Goal: Task Accomplishment & Management: Use online tool/utility

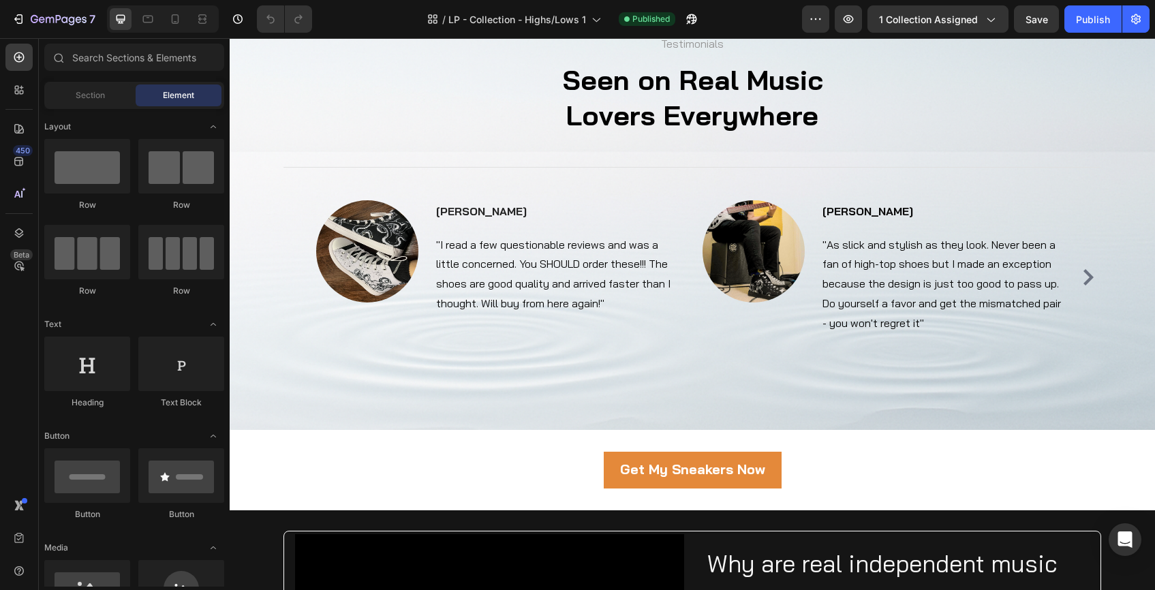
scroll to position [5703, 0]
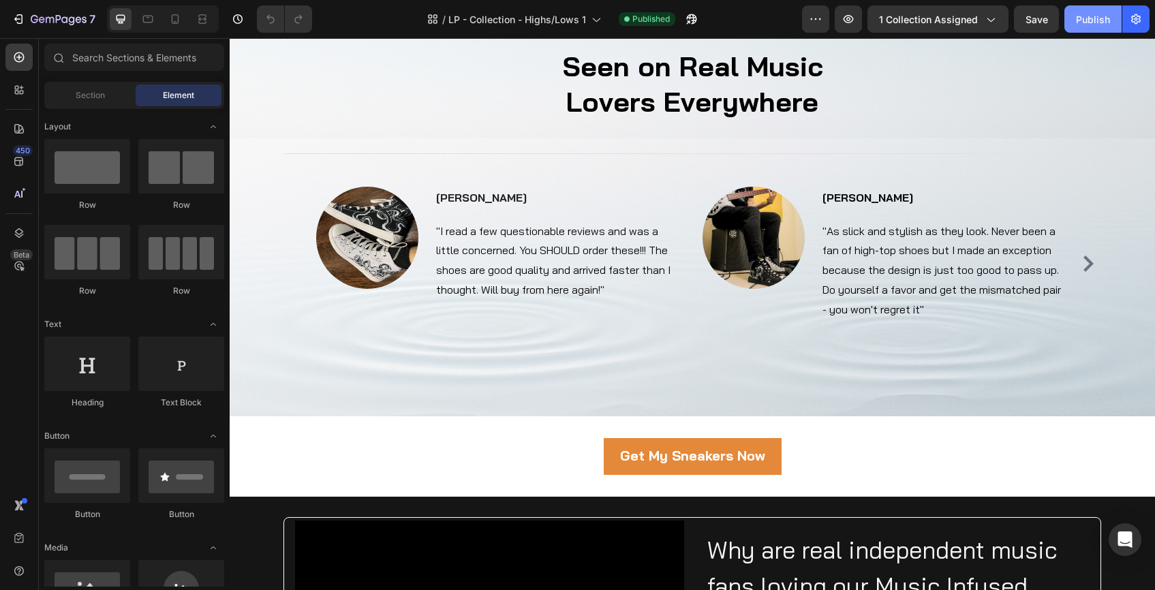
click at [1098, 25] on div "Publish" at bounding box center [1093, 19] width 34 height 14
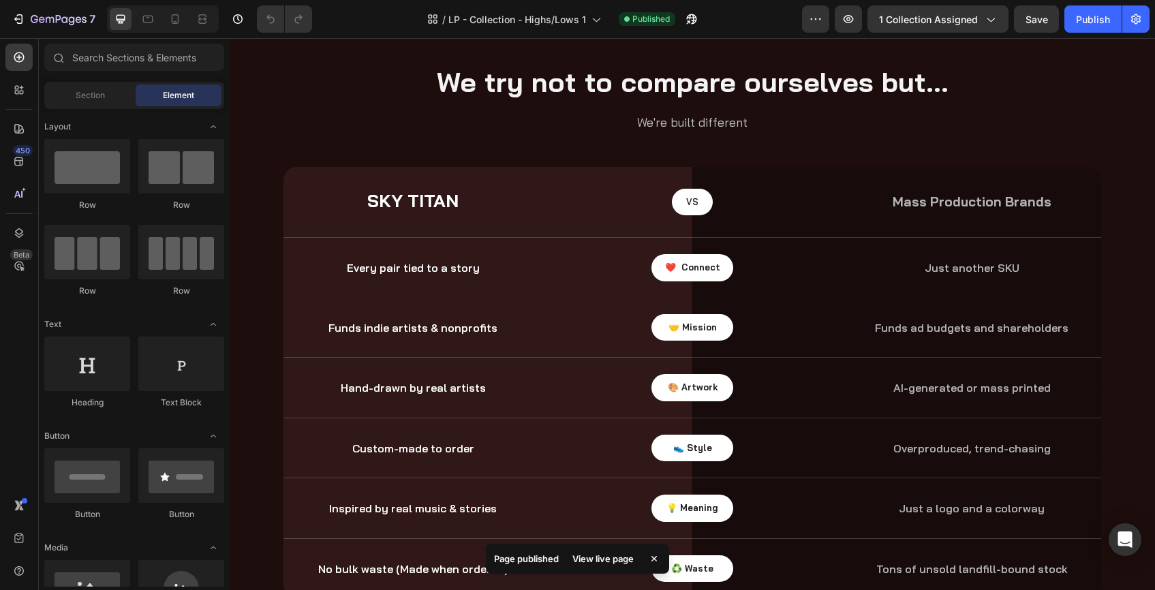
scroll to position [7298, 0]
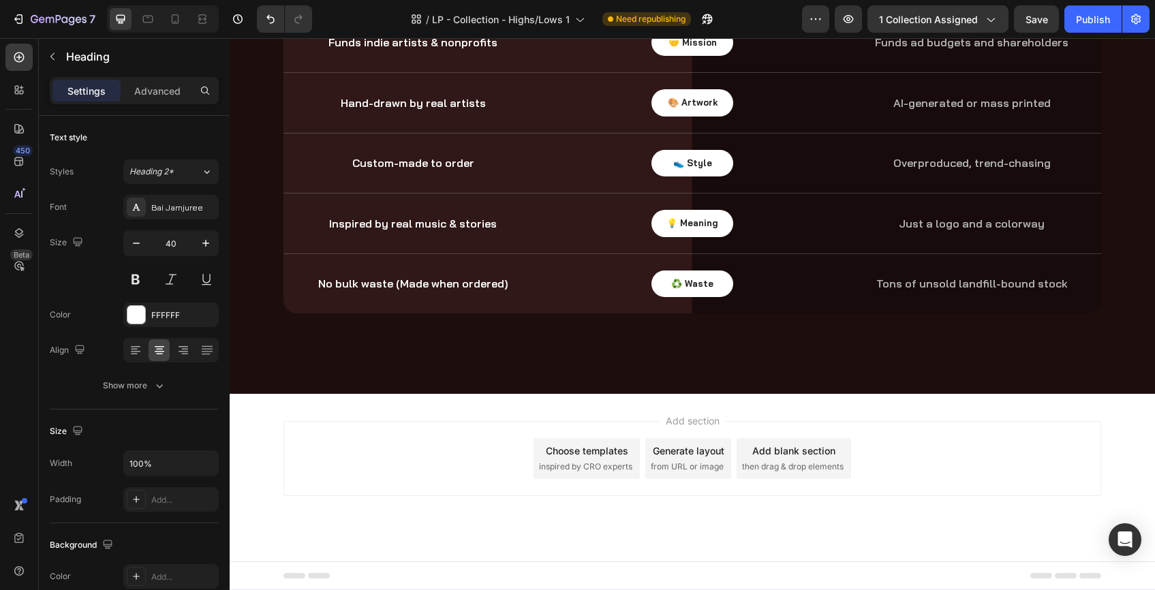
click at [1122, 121] on div "⁠⁠⁠⁠⁠⁠⁠ So what's so special about these sneakers? Heading 16 Kicks on a missio…" at bounding box center [692, 46] width 905 height 536
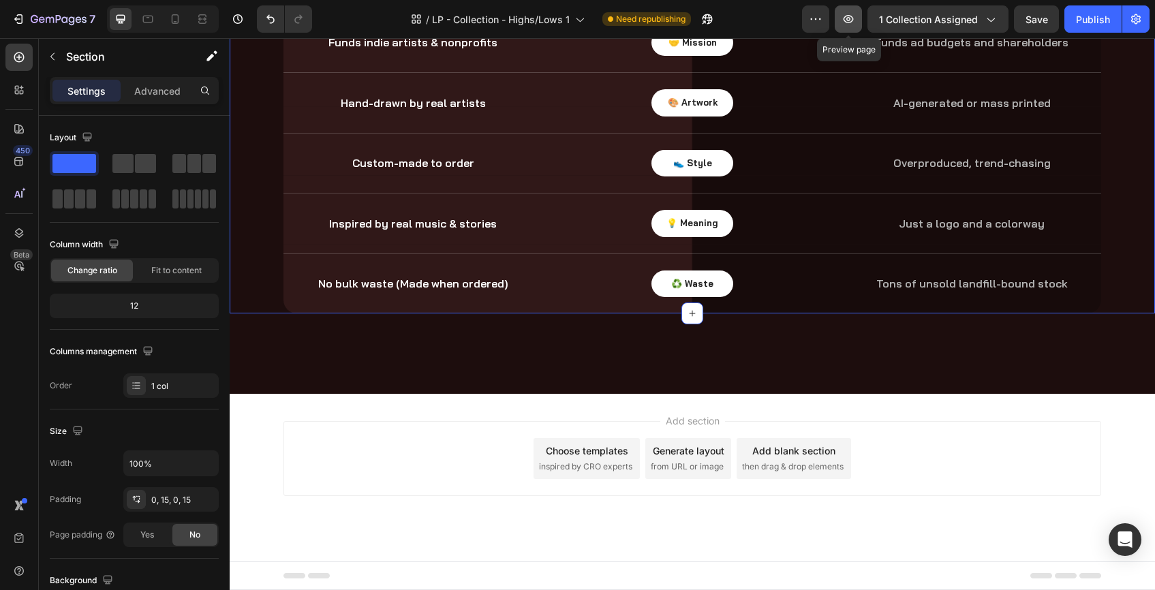
click at [855, 18] on icon "button" at bounding box center [848, 19] width 14 height 14
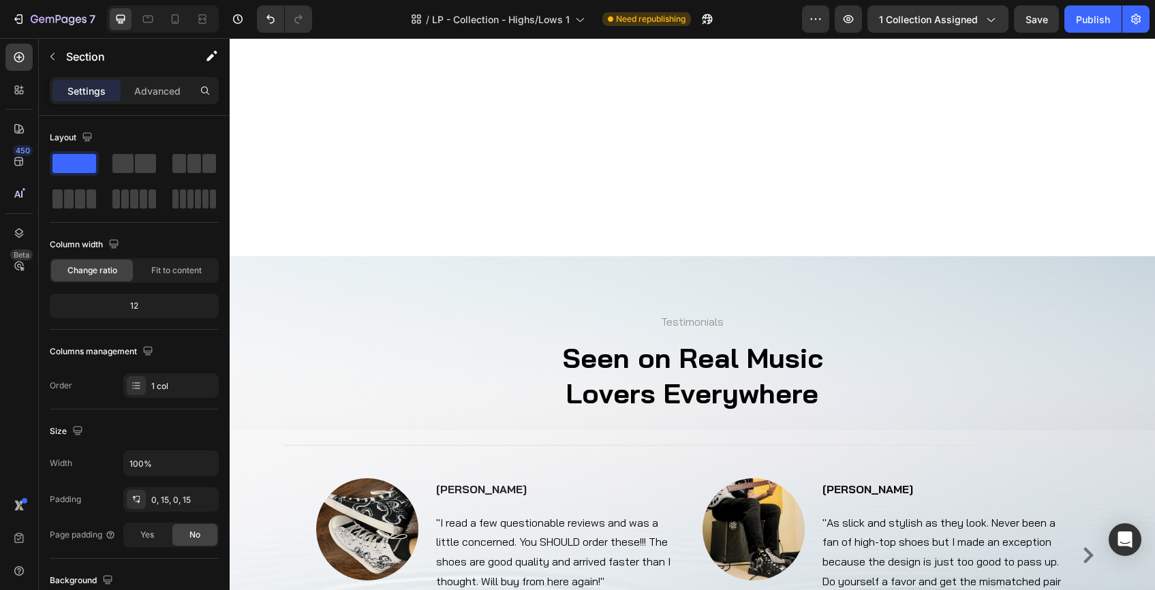
scroll to position [5392, 0]
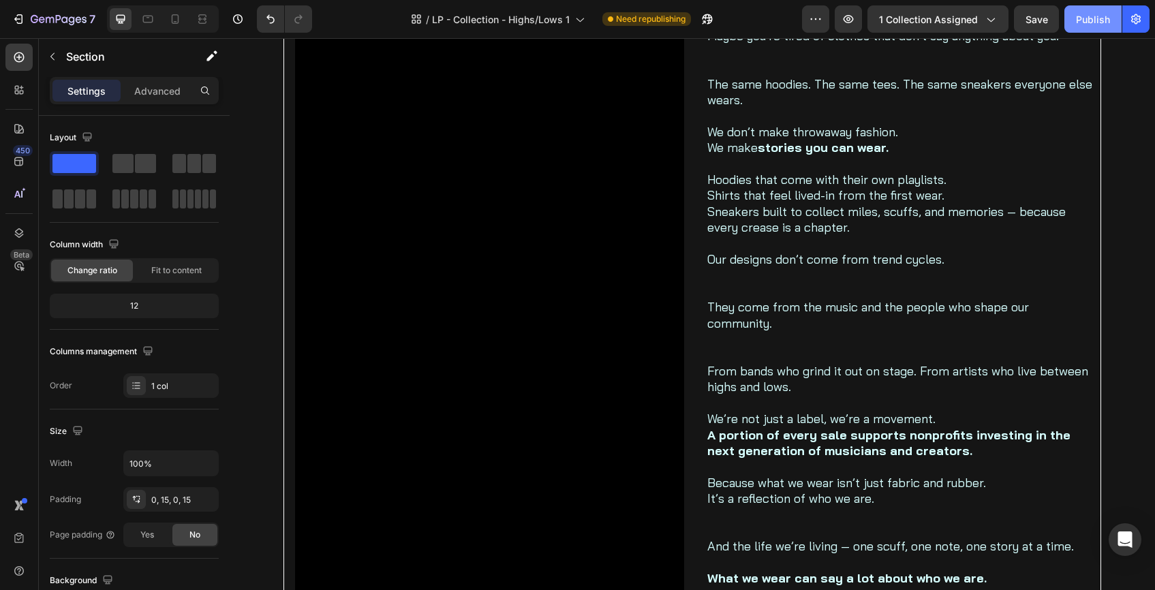
click at [1100, 23] on div "Publish" at bounding box center [1093, 19] width 34 height 14
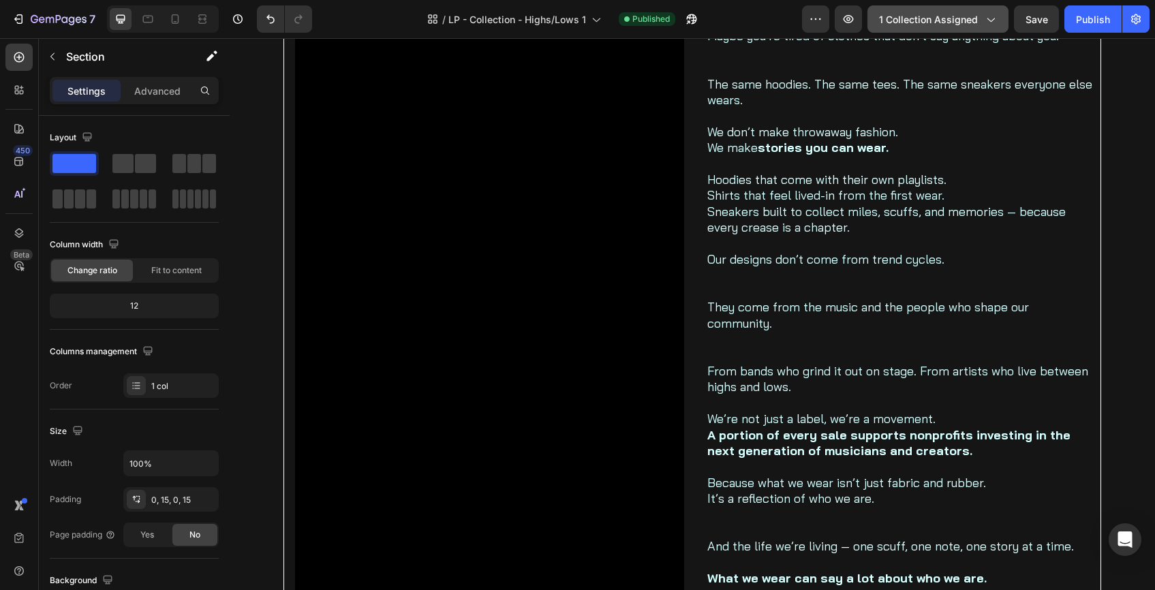
click at [987, 18] on icon "button" at bounding box center [990, 19] width 14 height 14
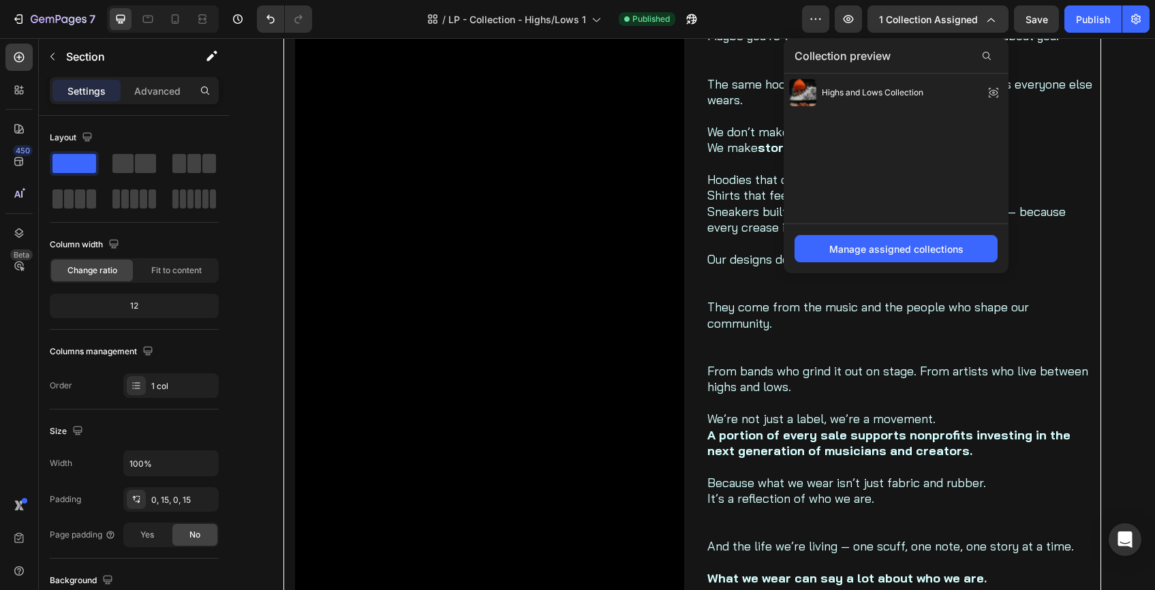
click at [831, 18] on div "Preview 1 collection assigned Collection preview Highs and Lows Collection Mana…" at bounding box center [975, 18] width 347 height 27
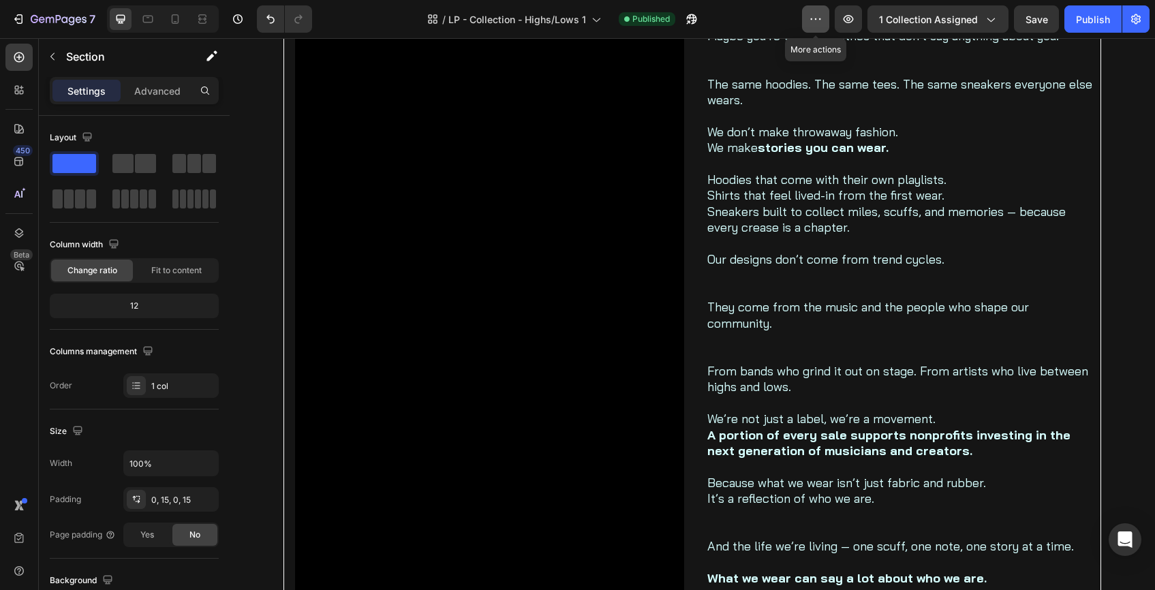
click at [822, 18] on icon "button" at bounding box center [816, 19] width 14 height 14
click at [989, 22] on icon "button" at bounding box center [990, 19] width 14 height 14
click at [846, 19] on icon "button" at bounding box center [848, 19] width 14 height 14
click at [1129, 23] on icon "button" at bounding box center [1136, 19] width 14 height 14
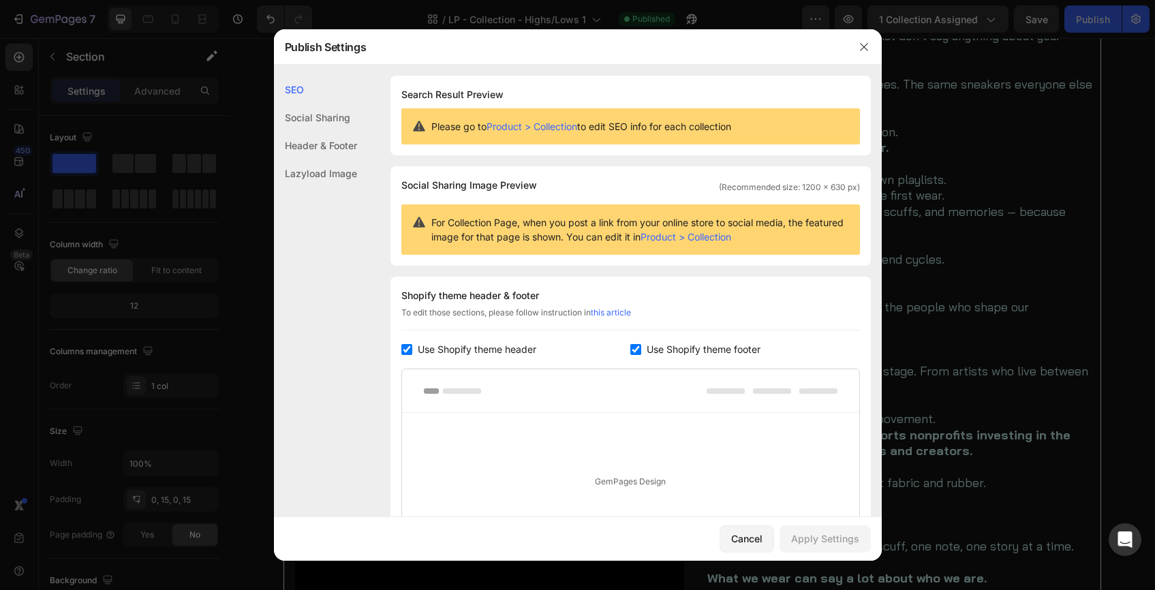
click at [330, 159] on div "Header & Footer" at bounding box center [315, 173] width 83 height 28
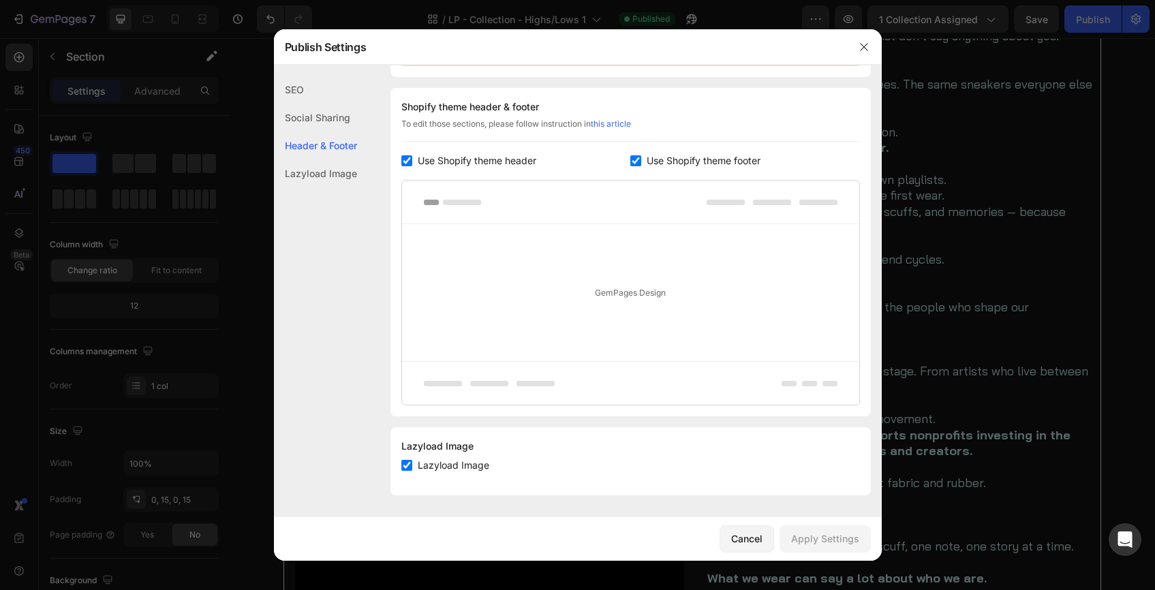
click at [330, 131] on div "Social Sharing" at bounding box center [315, 145] width 83 height 28
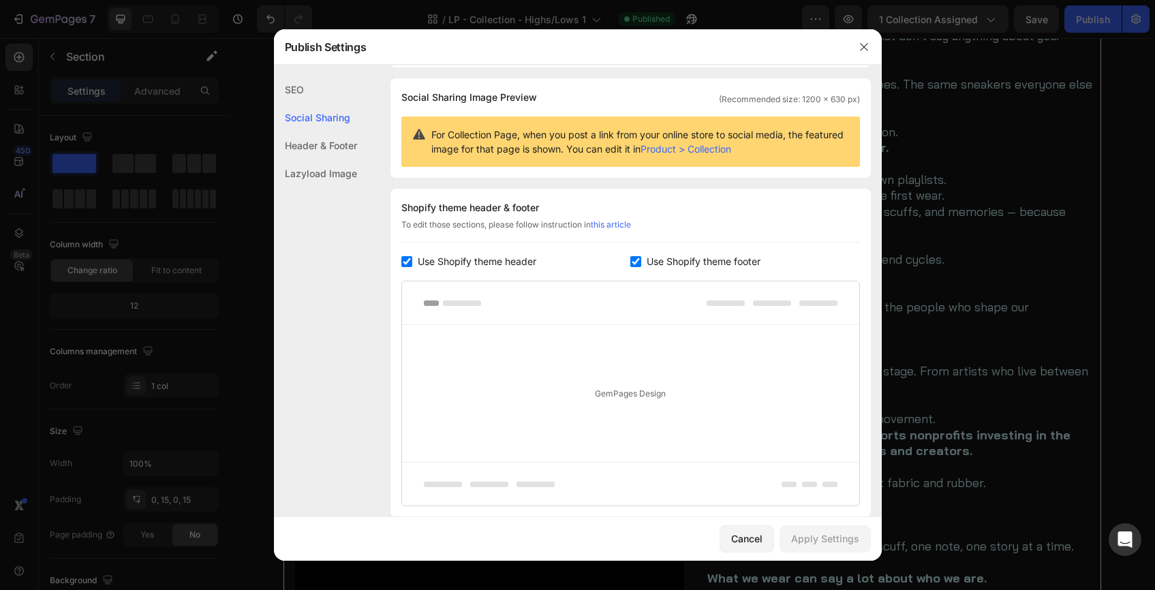
click at [326, 159] on div "Header & Footer" at bounding box center [315, 173] width 83 height 28
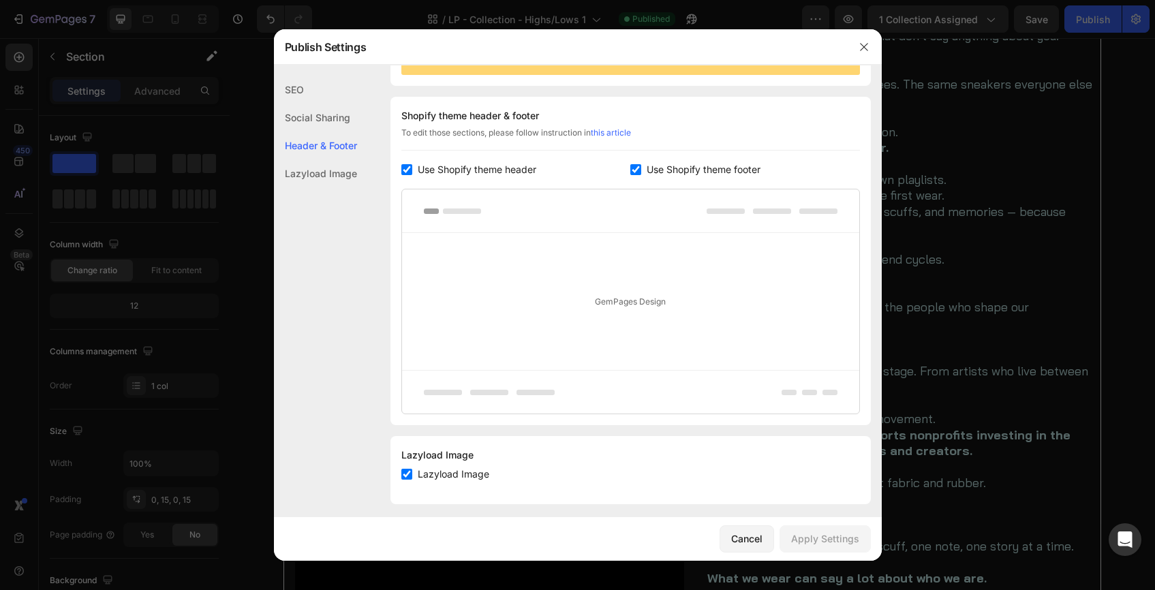
scroll to position [189, 0]
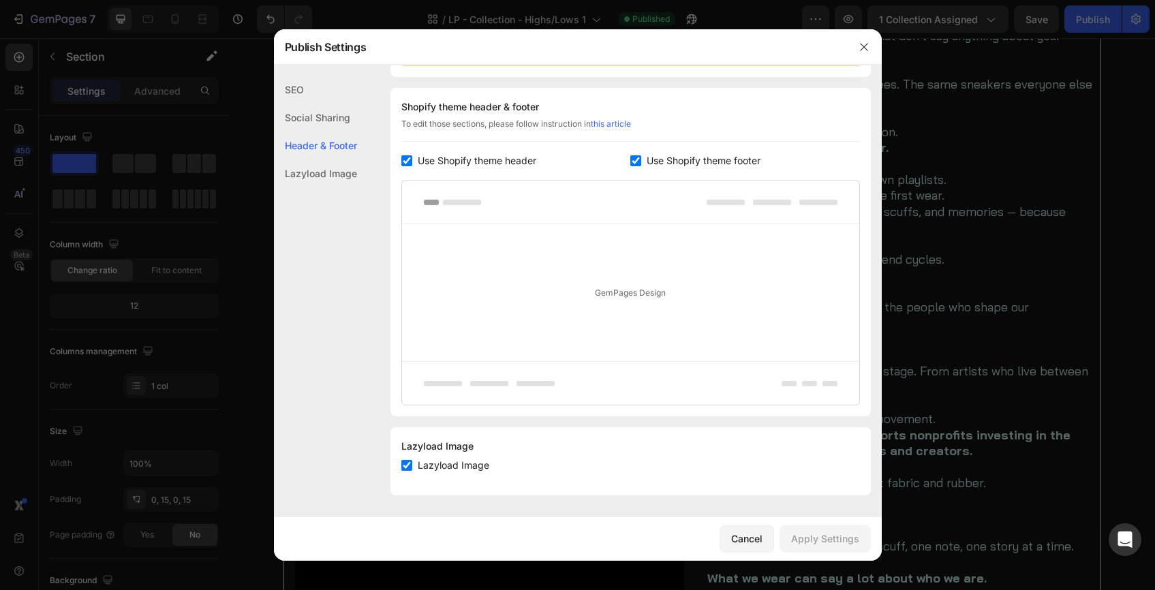
click at [326, 171] on div "Lazyload Image" at bounding box center [315, 173] width 83 height 28
click at [298, 104] on div "SEO" at bounding box center [315, 118] width 83 height 28
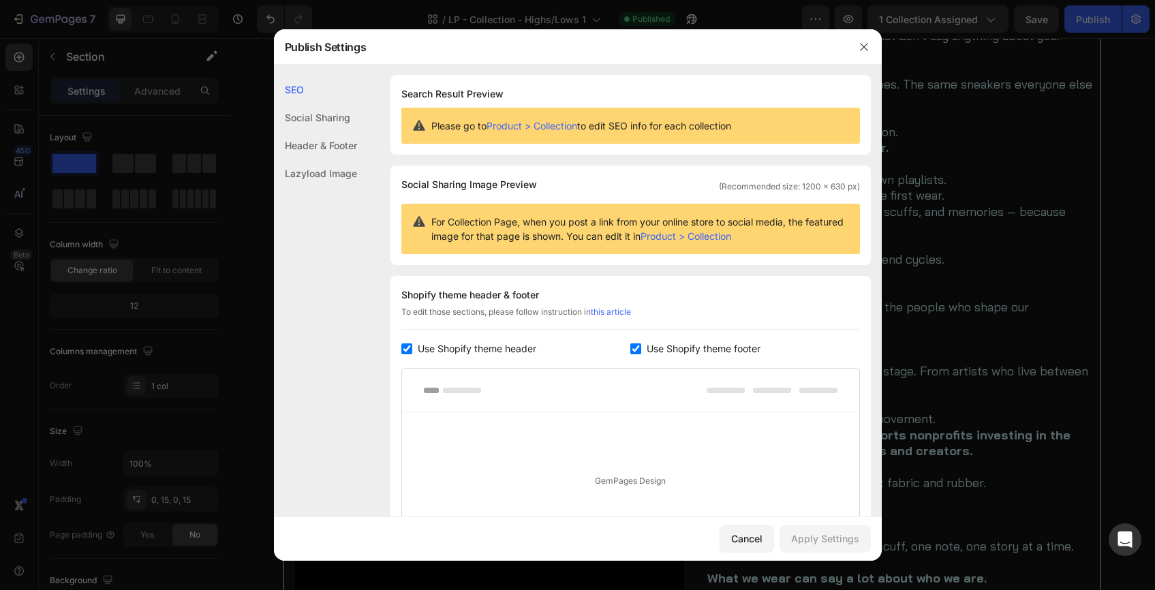
scroll to position [0, 0]
click at [863, 46] on icon "button" at bounding box center [863, 47] width 11 height 11
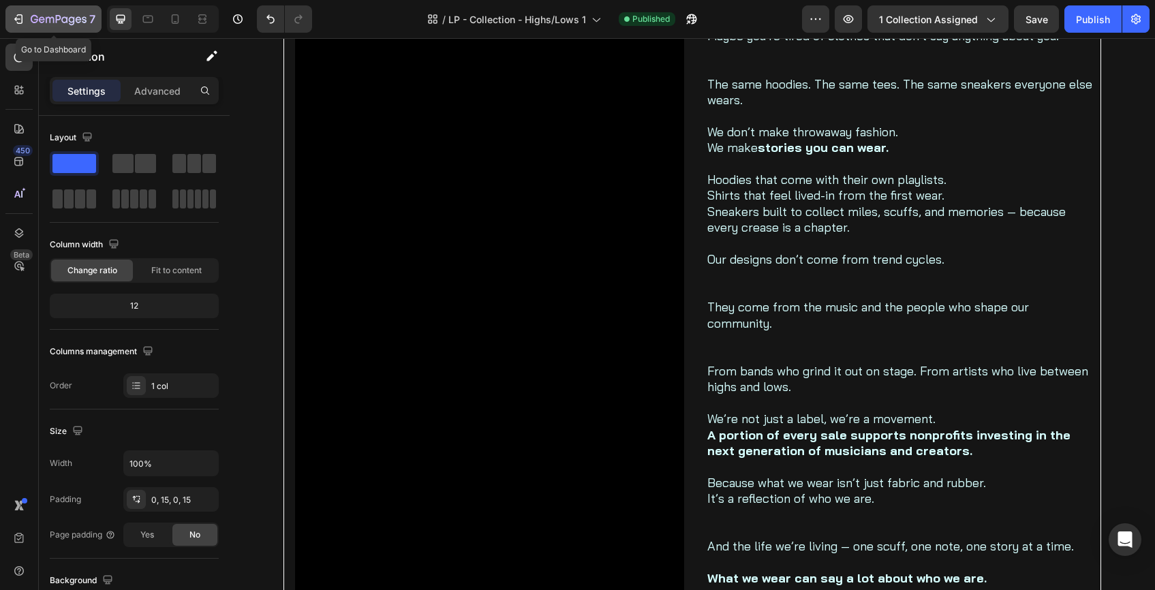
click at [61, 19] on icon "button" at bounding box center [59, 20] width 56 height 12
